Goal: Navigation & Orientation: Understand site structure

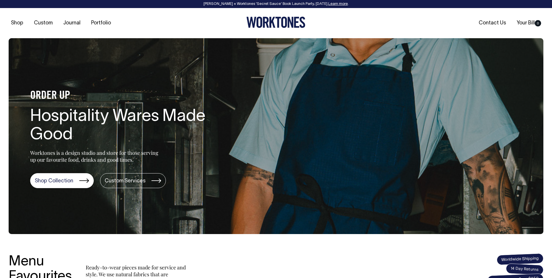
click at [500, 23] on link "Contact Us" at bounding box center [493, 22] width 32 height 9
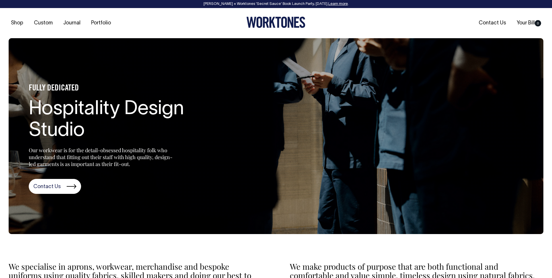
click at [93, 22] on link "Portfolio" at bounding box center [101, 22] width 24 height 9
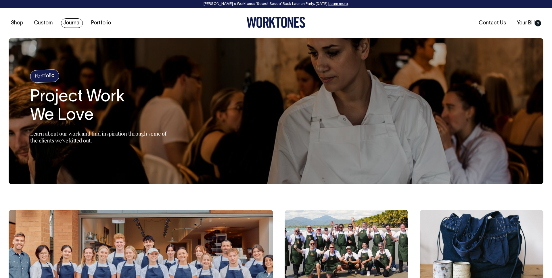
click at [72, 23] on link "Journal" at bounding box center [72, 22] width 22 height 9
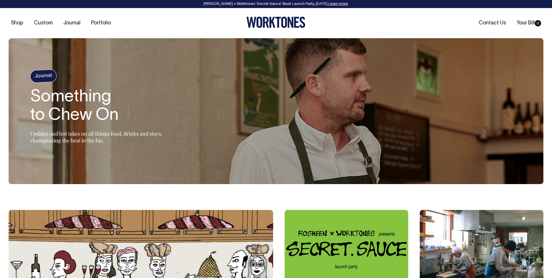
click at [49, 22] on link "Custom" at bounding box center [43, 22] width 23 height 9
